Goal: Information Seeking & Learning: Learn about a topic

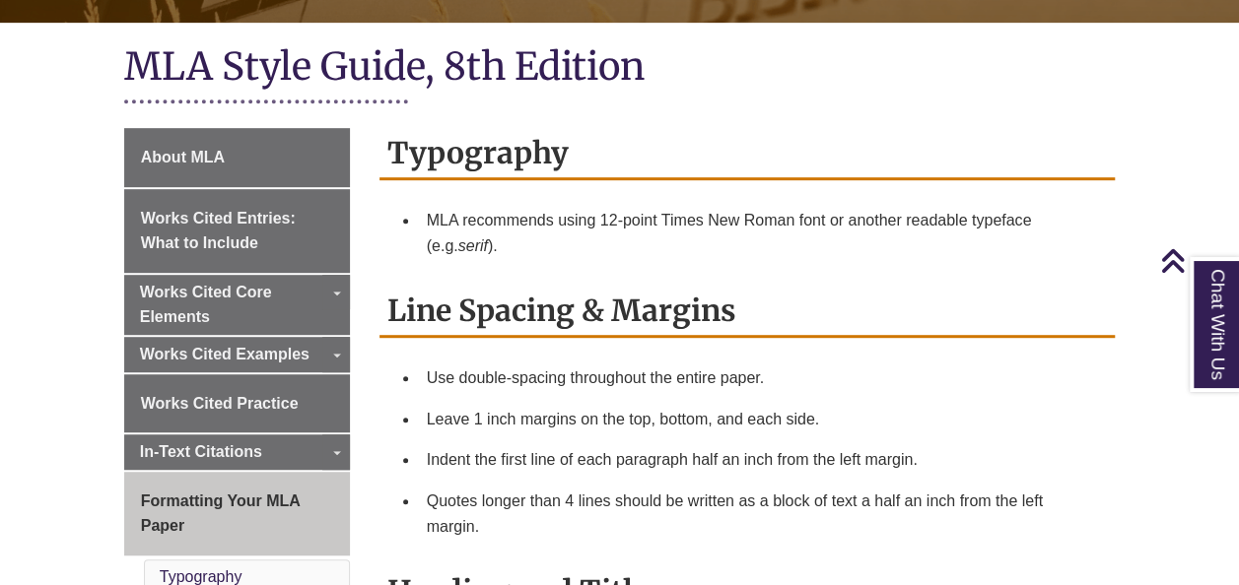
scroll to position [448, 0]
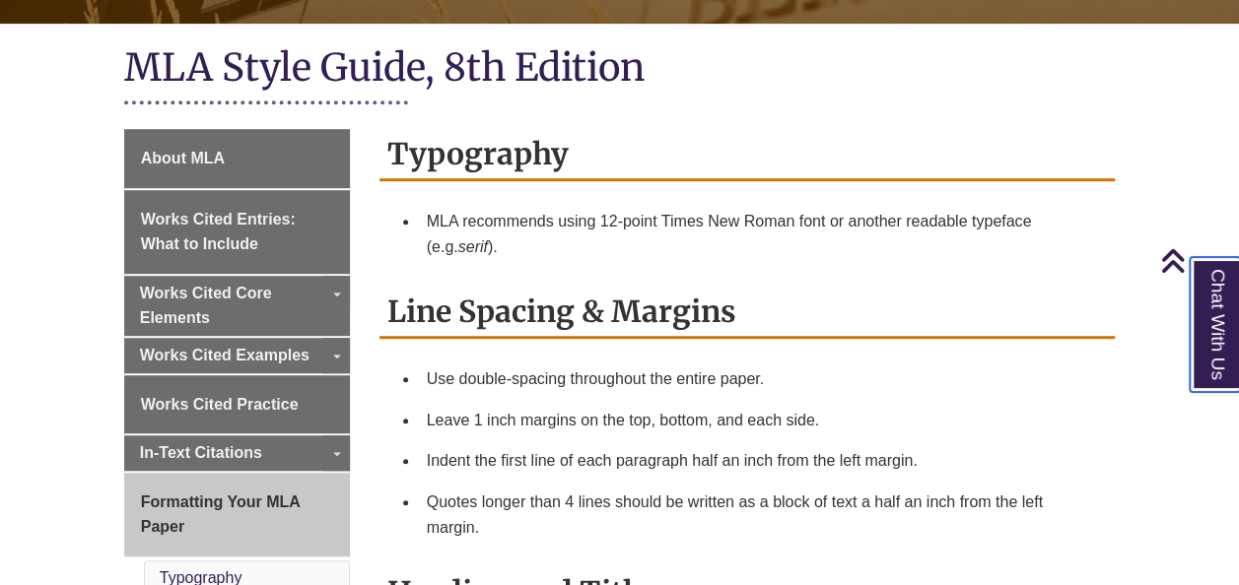
click at [1204, 364] on link "Chat With Us" at bounding box center [1215, 324] width 50 height 135
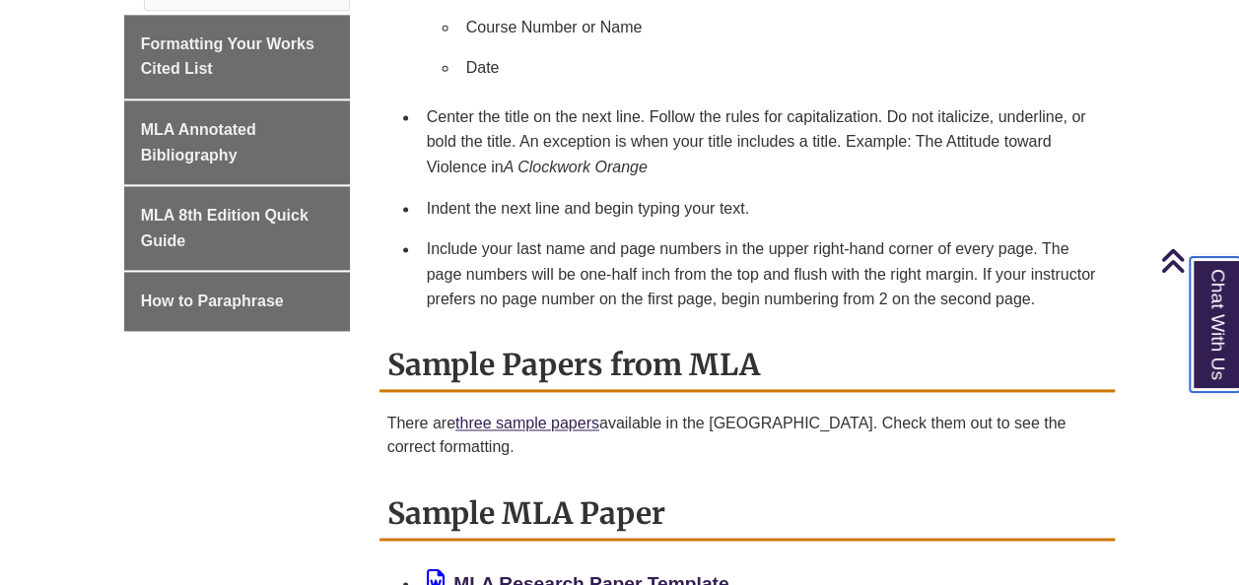
scroll to position [1277, 0]
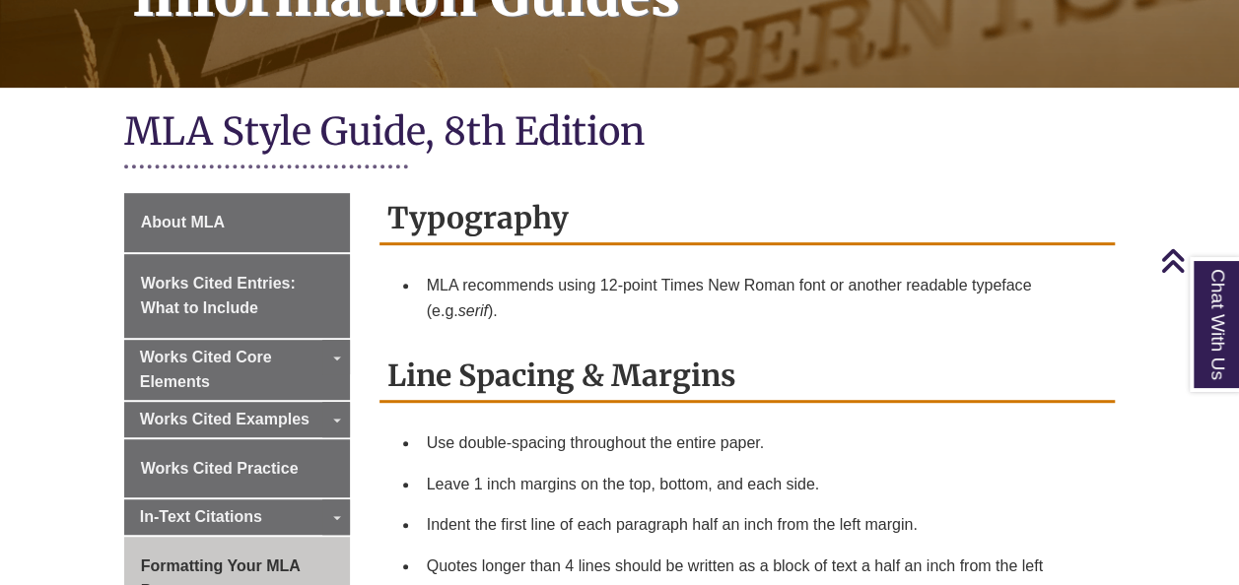
scroll to position [339, 0]
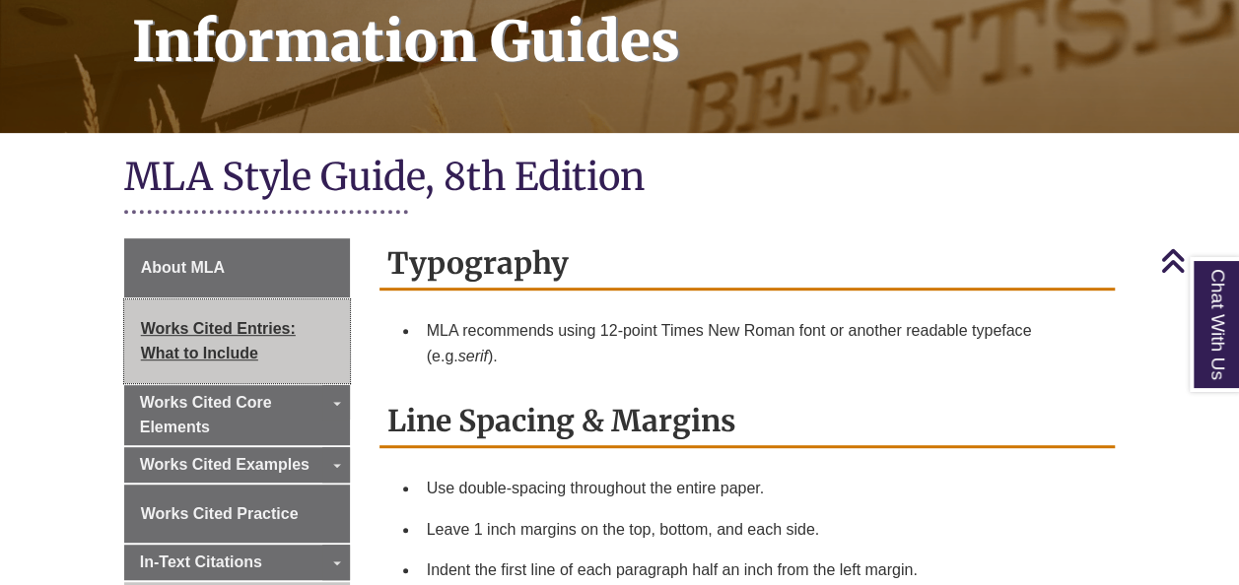
click at [240, 320] on span "Works Cited Entries: What to Include" at bounding box center [218, 341] width 155 height 42
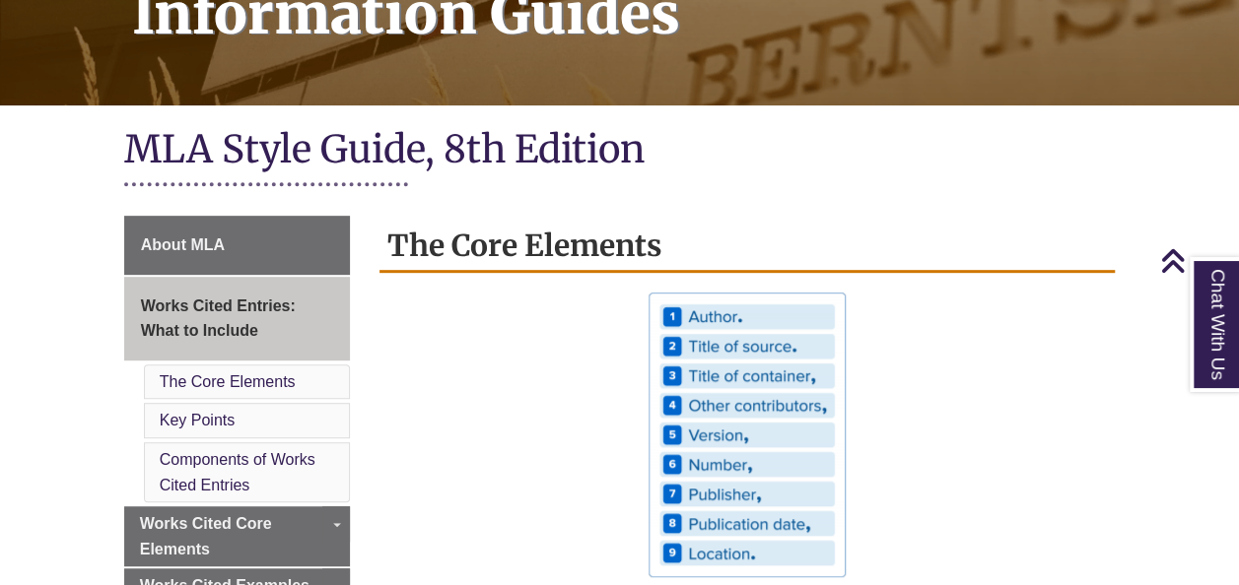
scroll to position [368, 0]
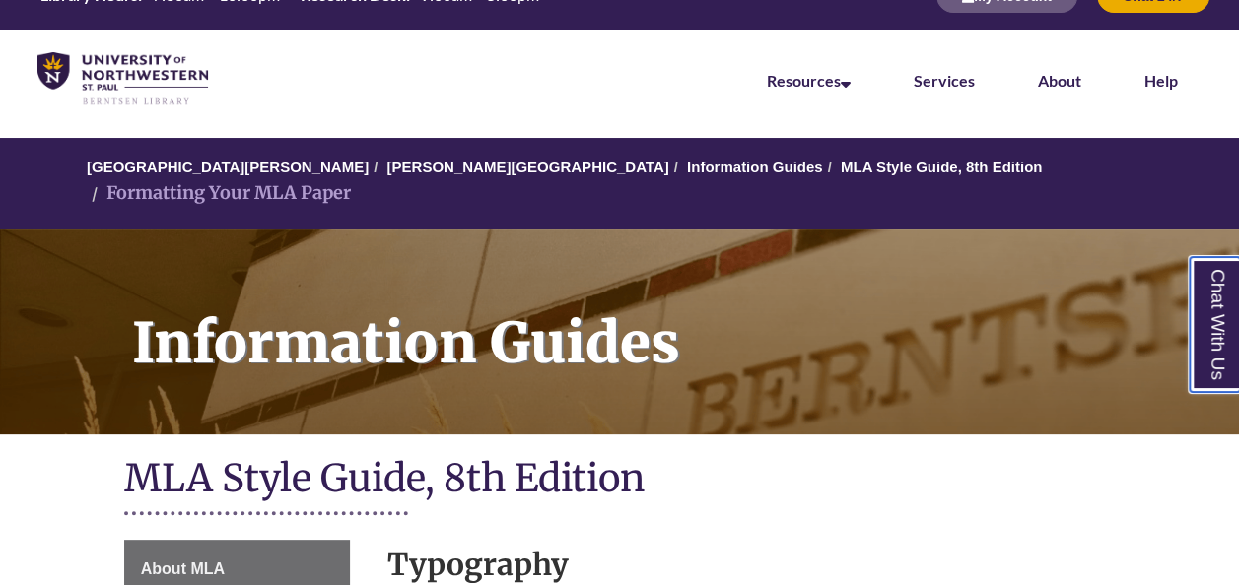
scroll to position [37, 0]
